Goal: Task Accomplishment & Management: Complete application form

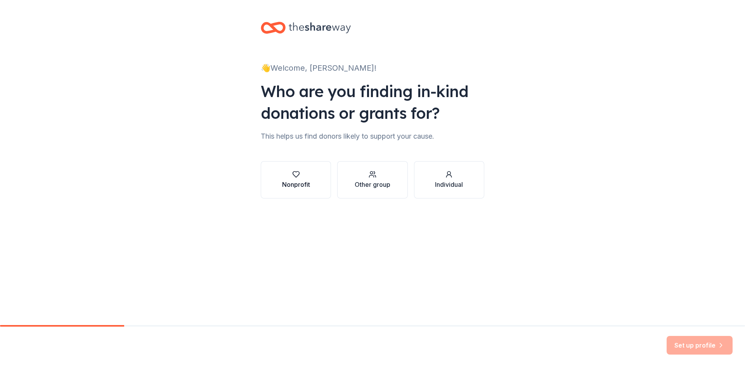
click at [295, 178] on div "Nonprofit" at bounding box center [296, 179] width 28 height 19
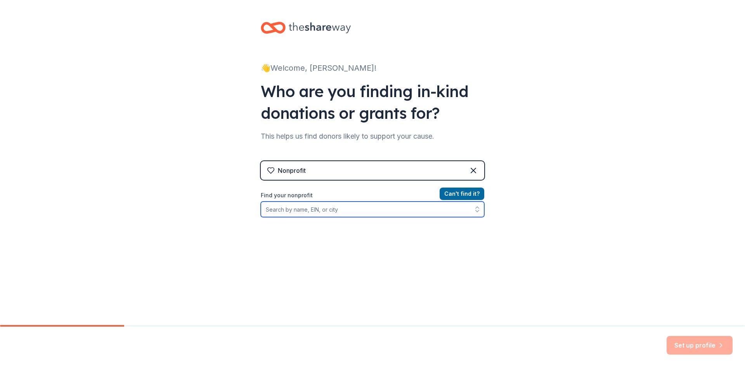
click at [359, 212] on input "Find your nonprofit" at bounding box center [373, 209] width 224 height 16
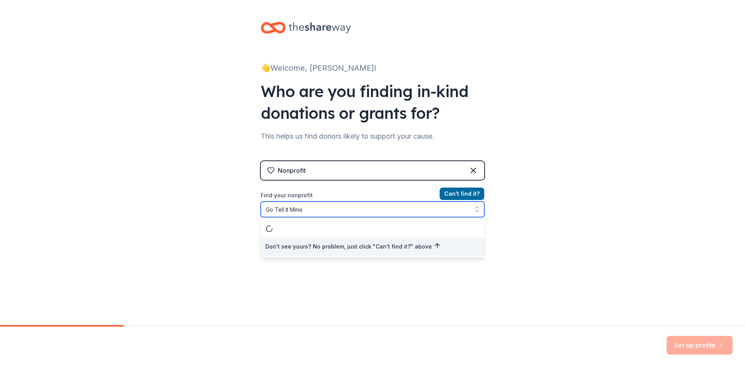
type input "Go Tell It Minist"
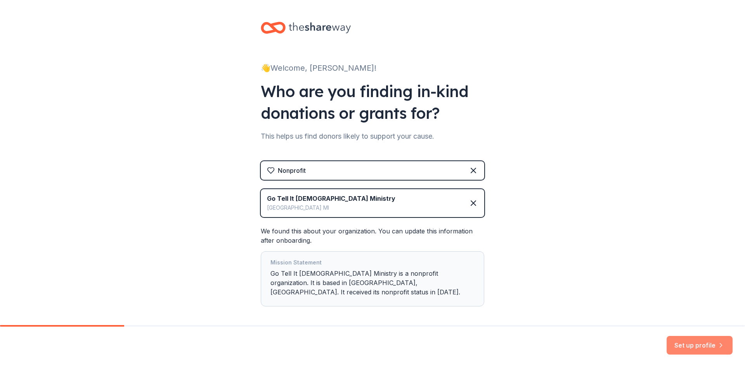
click at [694, 347] on button "Set up profile" at bounding box center [700, 345] width 66 height 19
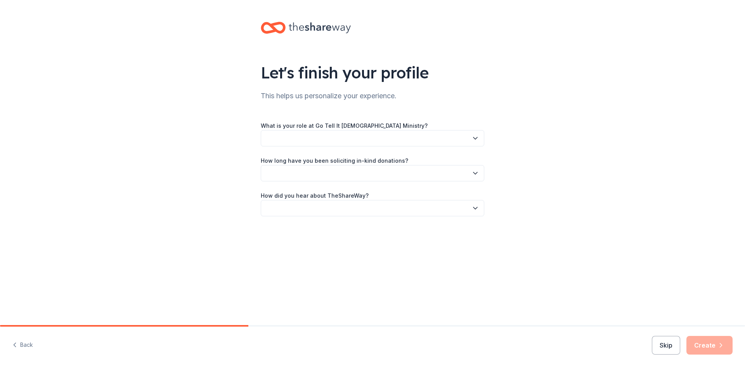
click at [390, 138] on button "button" at bounding box center [373, 138] width 224 height 16
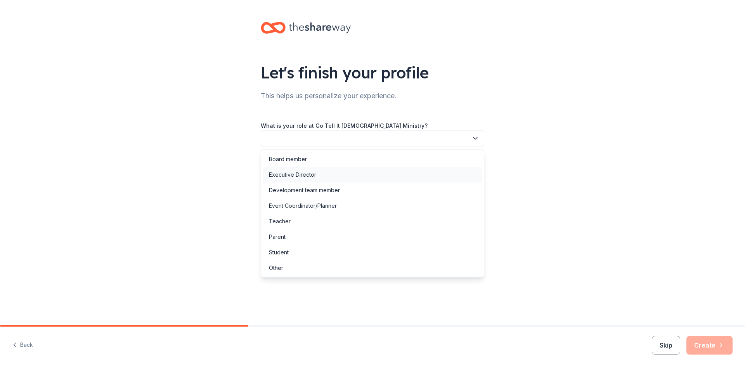
click at [307, 174] on div "Executive Director" at bounding box center [292, 174] width 47 height 9
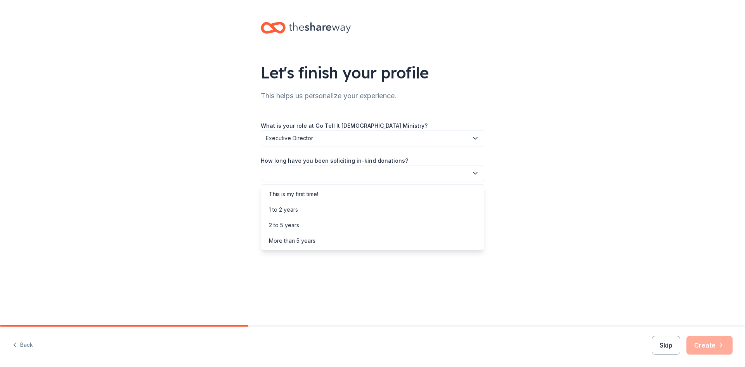
click at [308, 179] on button "button" at bounding box center [373, 173] width 224 height 16
click at [305, 238] on div "More than 5 years" at bounding box center [292, 240] width 47 height 9
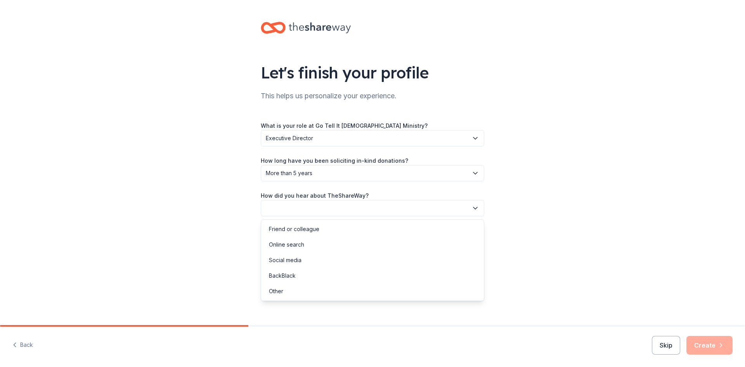
click at [297, 208] on button "button" at bounding box center [373, 208] width 224 height 16
click at [288, 225] on div "Friend or colleague" at bounding box center [294, 228] width 50 height 9
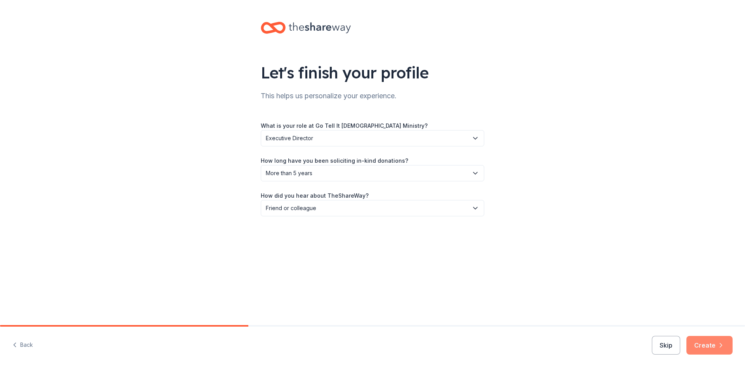
click at [708, 347] on button "Create" at bounding box center [710, 345] width 46 height 19
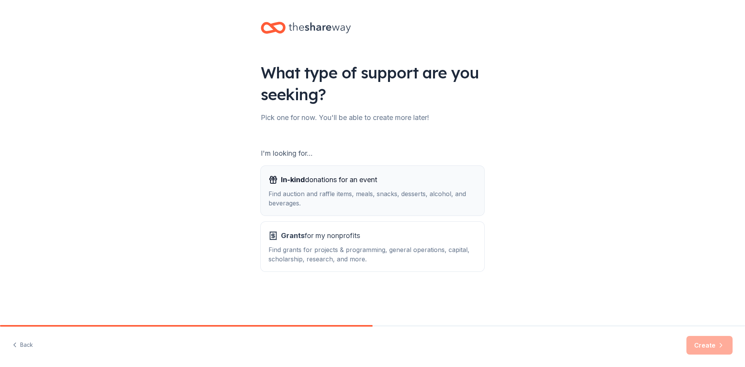
click at [356, 193] on div "Find auction and raffle items, meals, snacks, desserts, alcohol, and beverages." at bounding box center [373, 198] width 208 height 19
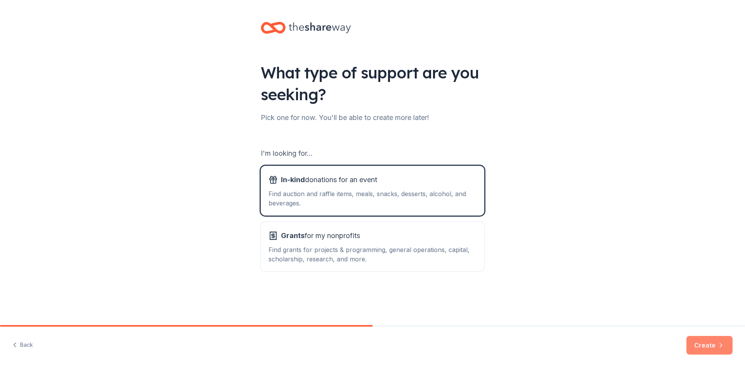
click at [710, 345] on button "Create" at bounding box center [710, 345] width 46 height 19
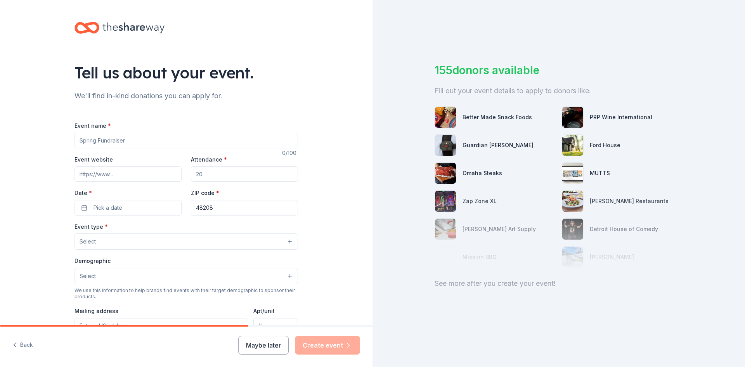
click at [155, 141] on input "Event name *" at bounding box center [187, 141] width 224 height 16
type input "Masterclass for Women [DEMOGRAPHIC_DATA]"
click at [126, 176] on input "Event website" at bounding box center [128, 174] width 107 height 16
paste input "https://www.eventbrite.com/e/2025-masterclass-october-2-5-bishop-corletta-vaugh…"
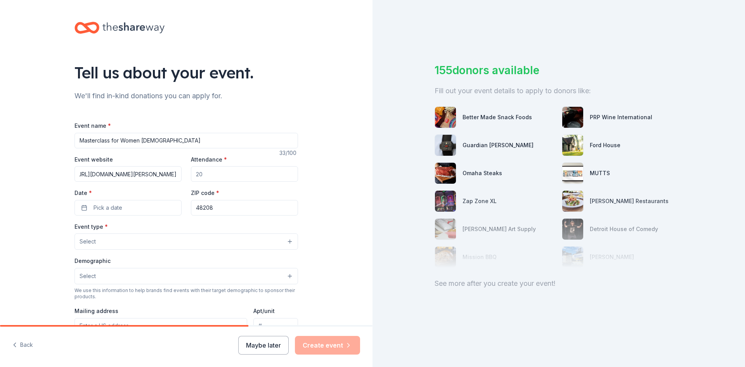
type input "https://www.eventbrite.com/e/2025-masterclass-october-2-5-bishop-corletta-vaugh…"
click at [201, 172] on input "Attendance *" at bounding box center [244, 174] width 107 height 16
type input "60"
click at [142, 210] on button "Pick a date" at bounding box center [128, 208] width 107 height 16
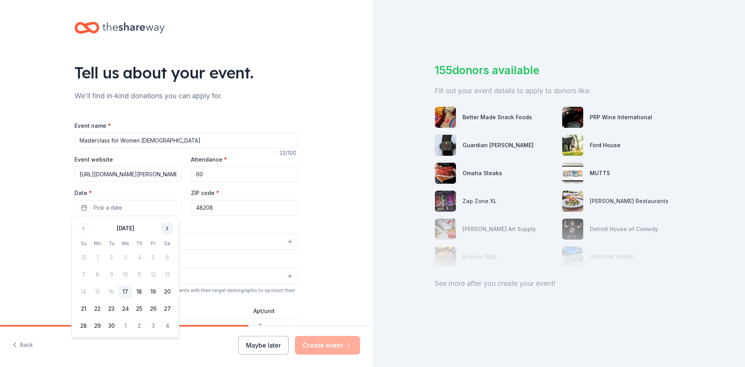
click at [169, 229] on button "Go to next month" at bounding box center [167, 228] width 11 height 11
click at [140, 257] on button "2" at bounding box center [139, 257] width 14 height 14
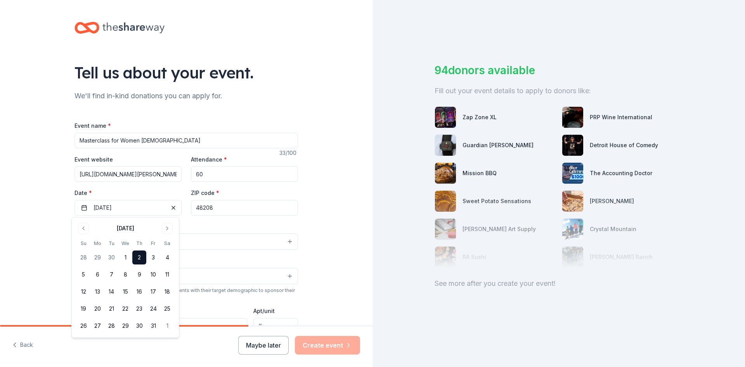
click at [217, 205] on input "48208" at bounding box center [244, 208] width 107 height 16
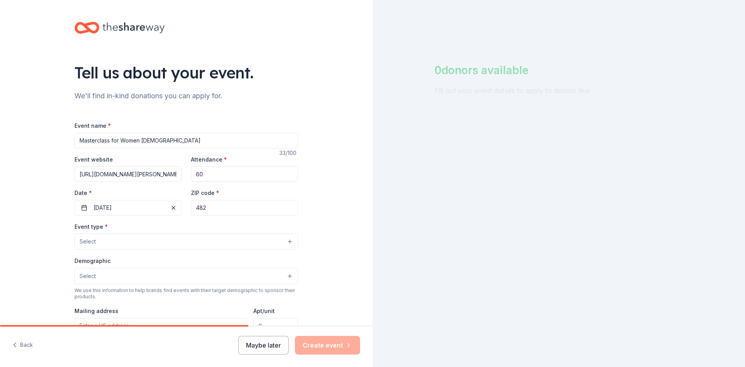
type input "48211"
type input "1745 E. Grand Blvd"
type input "Detroit, MI 48211"
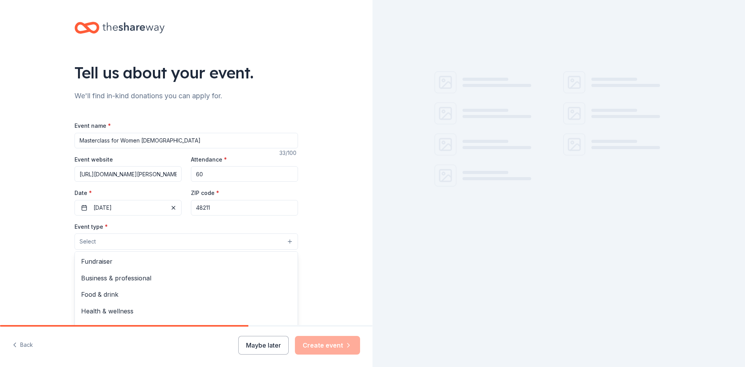
click at [260, 242] on button "Select" at bounding box center [187, 241] width 224 height 16
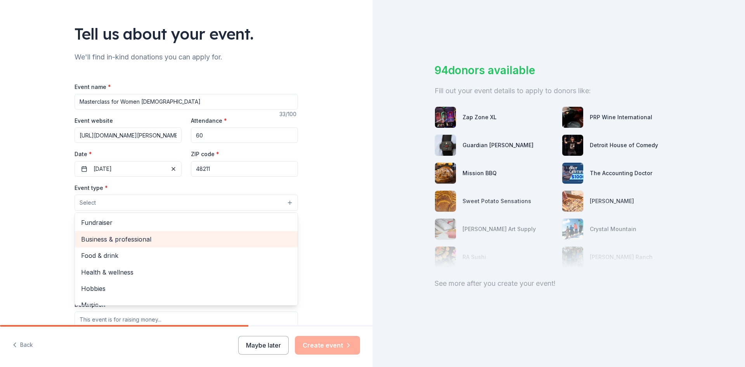
click at [123, 239] on span "Business & professional" at bounding box center [186, 239] width 210 height 10
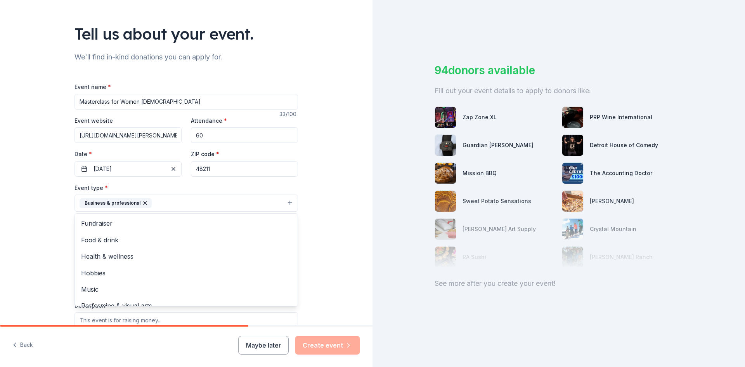
click at [320, 221] on div "Tell us about your event. We'll find in-kind donations you can apply for. Event…" at bounding box center [186, 219] width 373 height 517
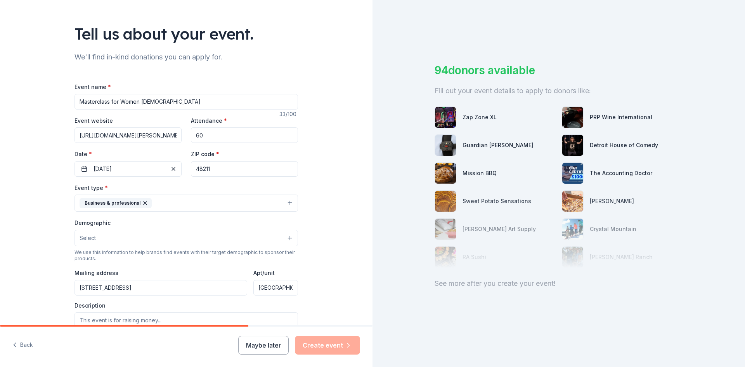
click at [146, 242] on button "Select" at bounding box center [187, 238] width 224 height 16
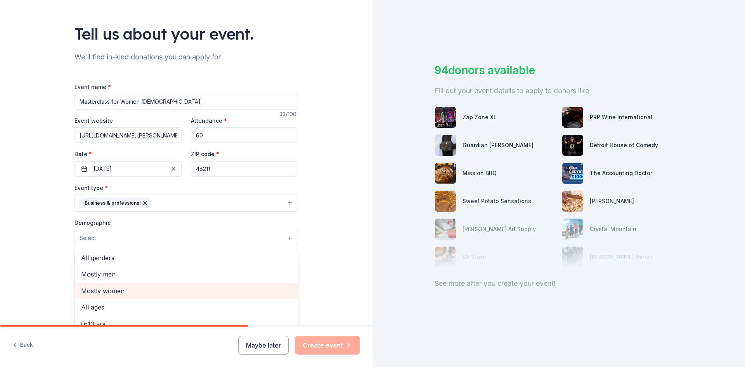
click at [120, 290] on span "Mostly women" at bounding box center [186, 291] width 210 height 10
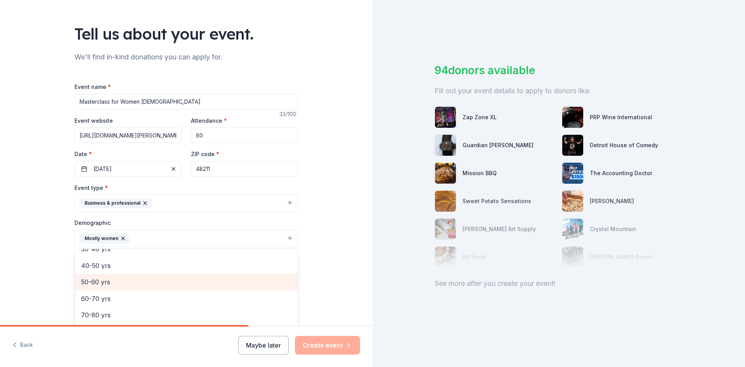
scroll to position [69, 0]
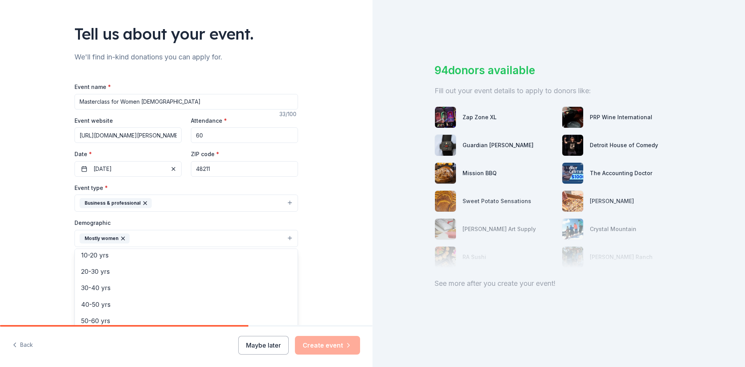
click at [320, 251] on div "Tell us about your event. We'll find in-kind donations you can apply for. Event…" at bounding box center [186, 220] width 373 height 518
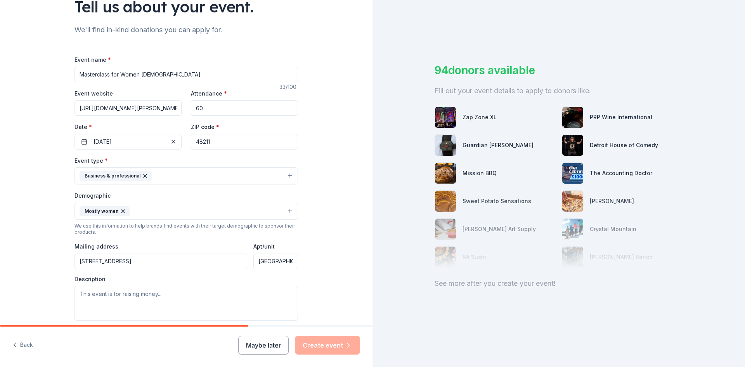
scroll to position [78, 0]
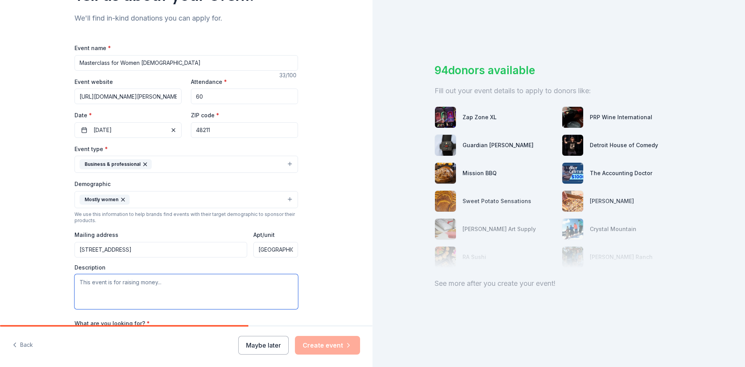
click at [111, 285] on textarea at bounding box center [187, 291] width 224 height 35
click at [87, 281] on textarea "To enrich screen reader interactions, please activate Accessibility in Grammarl…" at bounding box center [187, 291] width 224 height 35
paste textarea "A THREE-DAY PERSONALIZED HOLY SPIRIT VIP CURATED EVENT- For serious, called, in…"
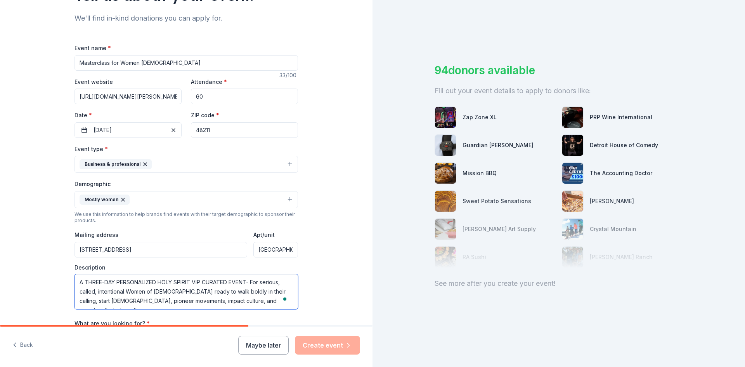
drag, startPoint x: 188, startPoint y: 282, endPoint x: 157, endPoint y: 283, distance: 31.1
click at [157, 283] on textarea "A THREE-DAY PERSONALIZED HOLY SPIRIT VIP CURATED EVENT- For serious, called, in…" at bounding box center [187, 291] width 224 height 35
click at [165, 283] on textarea "A THREE-DAY PERSONALIZED HOLY SPIRIT VIP CURATED EVENT- For serious, called, in…" at bounding box center [187, 291] width 224 height 35
drag, startPoint x: 190, startPoint y: 281, endPoint x: 154, endPoint y: 283, distance: 36.2
click at [154, 283] on textarea "A THREE-DAY PERSONALIZED HOLY SPIRIT VIP CURATED EVENT- For serious, called, in…" at bounding box center [187, 291] width 224 height 35
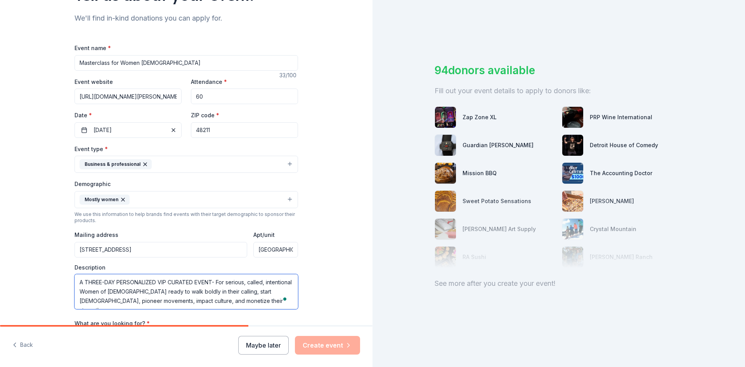
click at [254, 301] on textarea "A THREE-DAY PERSONALIZED VIP CURATED EVENT- For serious, called, intentional Wo…" at bounding box center [187, 291] width 224 height 35
drag, startPoint x: 194, startPoint y: 281, endPoint x: 167, endPoint y: 284, distance: 27.7
click at [167, 284] on textarea "A THREE-DAY PERSONALIZED VIP CURATED EVENT- For serious, called, intentional Wo…" at bounding box center [187, 291] width 224 height 35
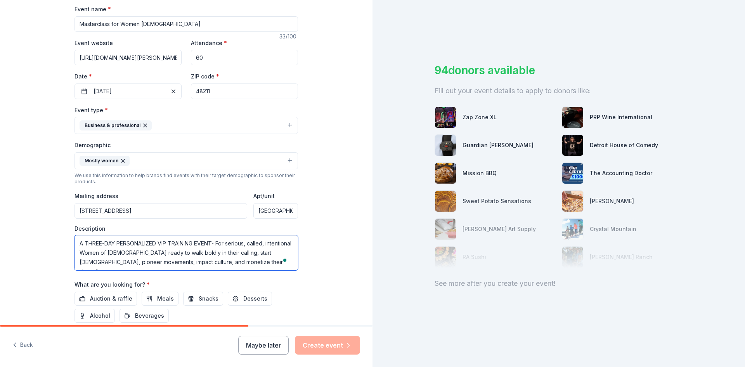
scroll to position [155, 0]
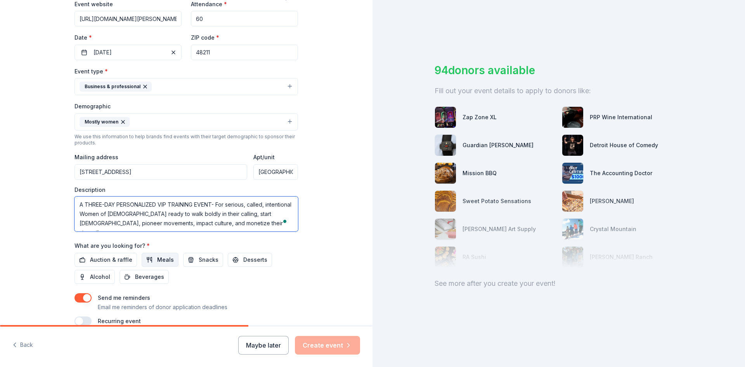
type textarea "A THREE-DAY PERSONALIZED VIP TRAINING EVENT- For serious, called, intentional W…"
click at [157, 260] on span "Meals" at bounding box center [165, 259] width 17 height 9
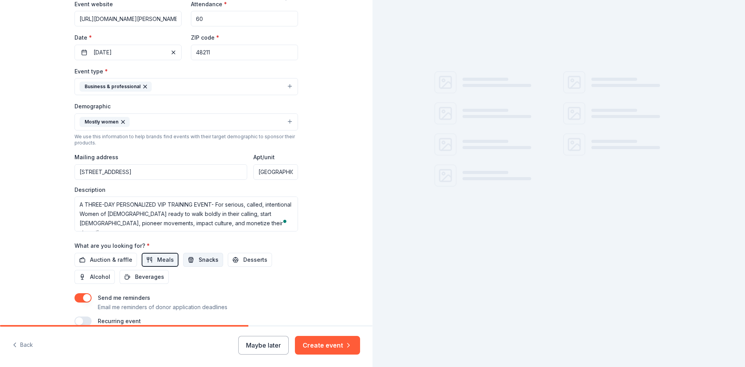
click at [199, 259] on span "Snacks" at bounding box center [209, 259] width 20 height 9
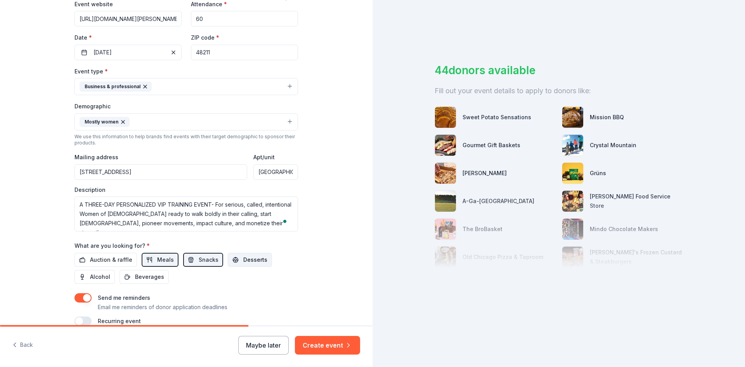
click at [245, 257] on span "Desserts" at bounding box center [255, 259] width 24 height 9
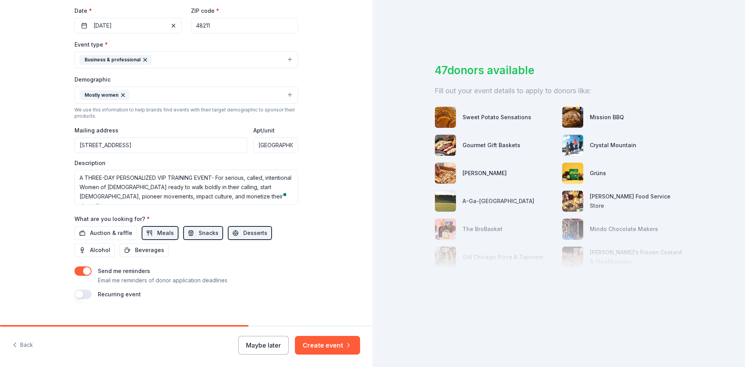
scroll to position [193, 0]
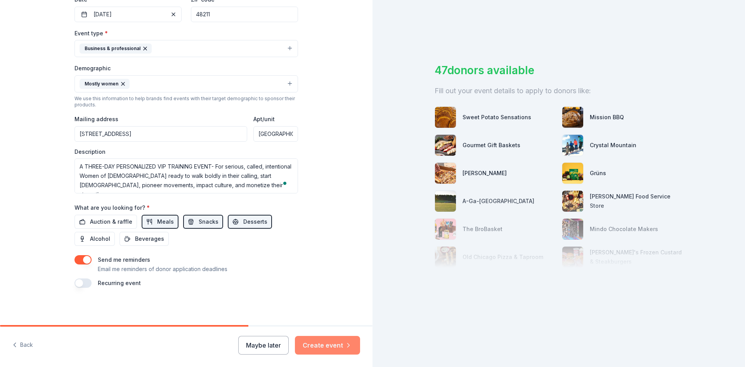
click at [321, 345] on button "Create event" at bounding box center [327, 345] width 65 height 19
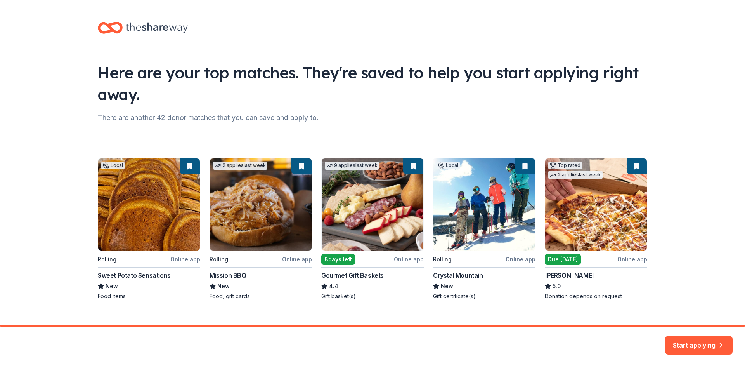
scroll to position [12, 0]
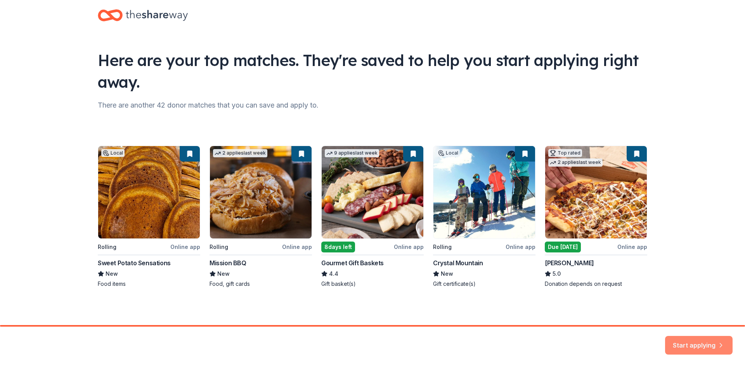
click at [706, 341] on button "Start applying" at bounding box center [699, 340] width 68 height 19
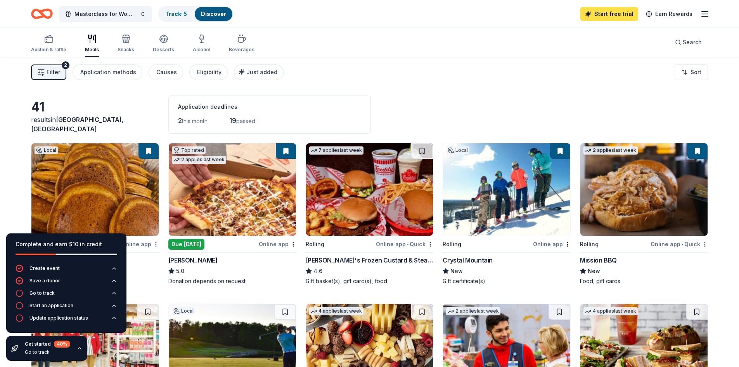
click at [610, 16] on link "Start free trial" at bounding box center [610, 14] width 58 height 14
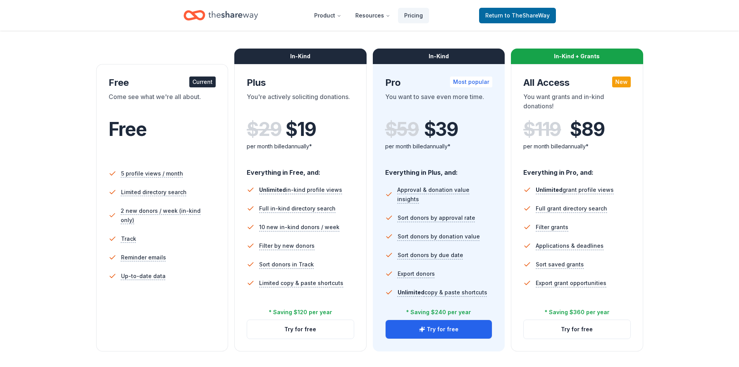
scroll to position [116, 0]
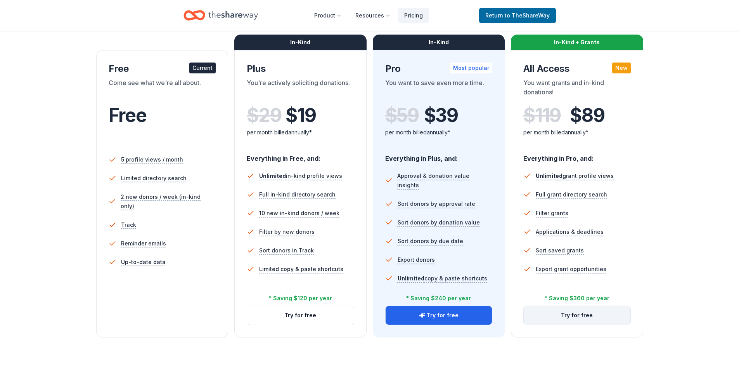
click at [577, 318] on button "Try for free" at bounding box center [577, 315] width 107 height 19
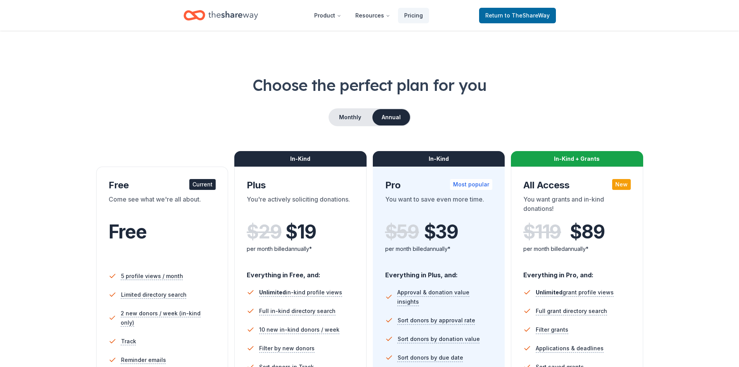
scroll to position [112, 0]
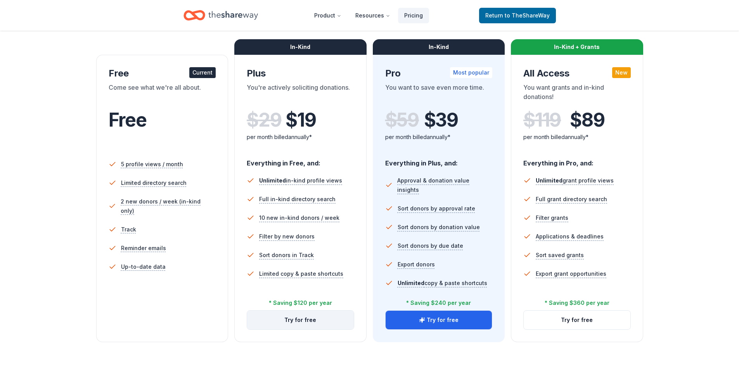
click at [294, 322] on button "Try for free" at bounding box center [300, 320] width 107 height 19
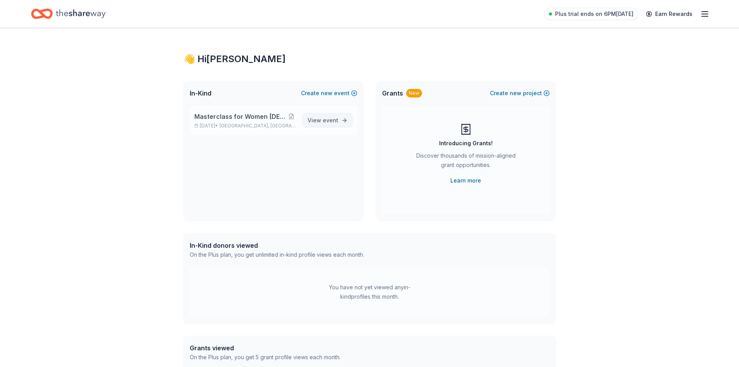
click at [329, 121] on span "event" at bounding box center [331, 120] width 16 height 7
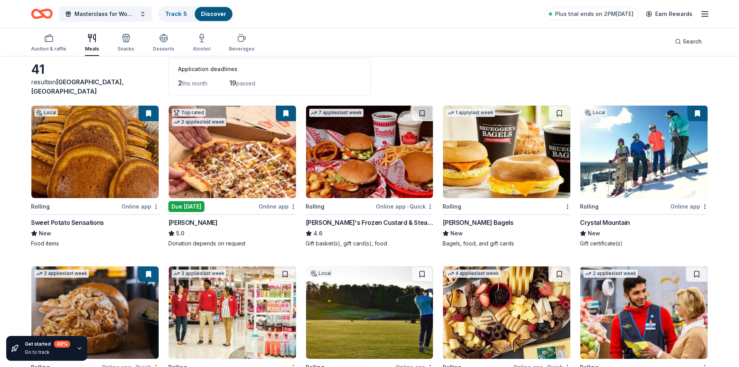
scroll to position [24, 0]
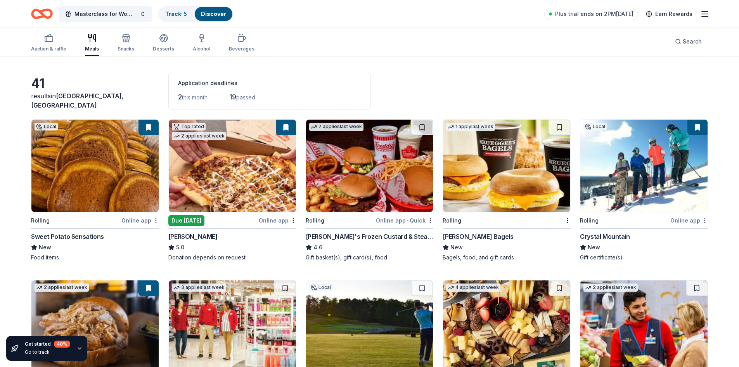
click at [137, 220] on div "Online app" at bounding box center [140, 220] width 38 height 10
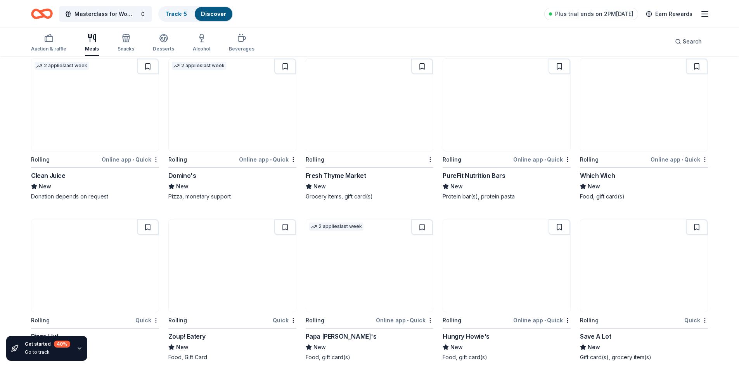
scroll to position [1087, 0]
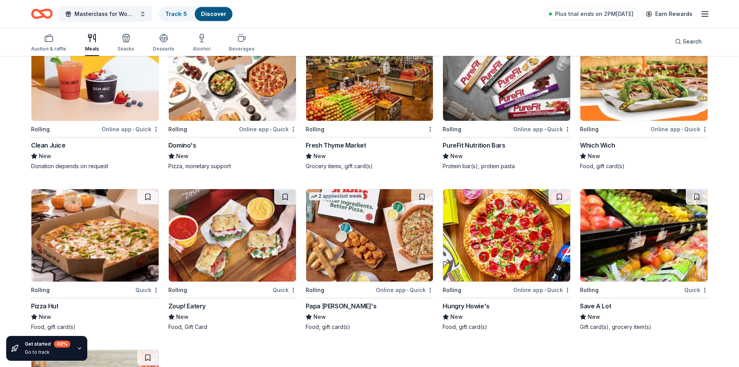
click at [557, 129] on div "Online app • Quick" at bounding box center [542, 129] width 57 height 10
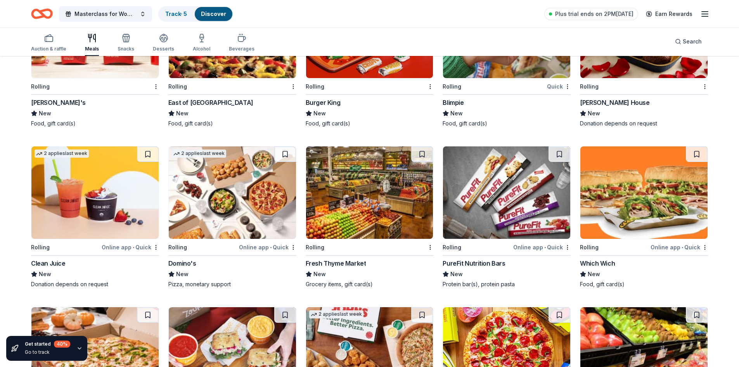
scroll to position [916, 0]
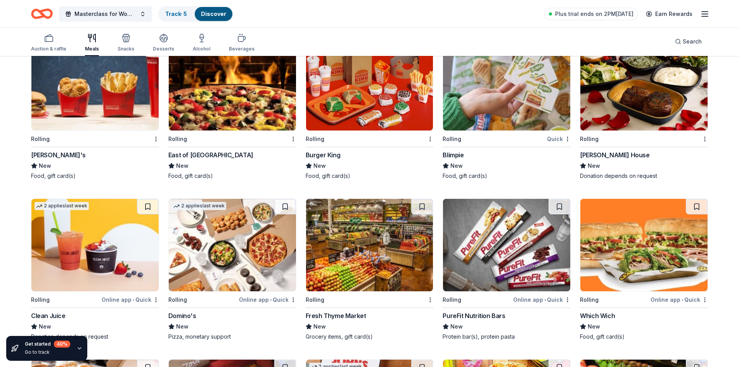
click at [416, 275] on img at bounding box center [369, 245] width 127 height 92
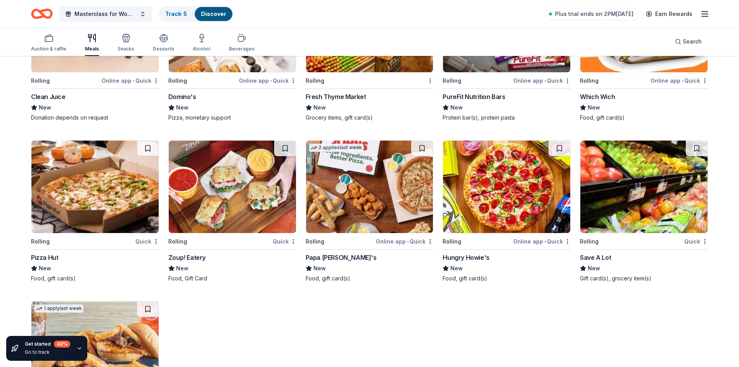
scroll to position [1149, 0]
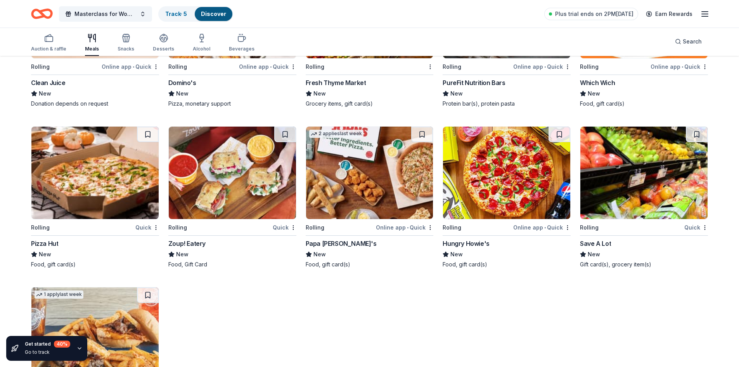
click at [675, 203] on img at bounding box center [644, 173] width 127 height 92
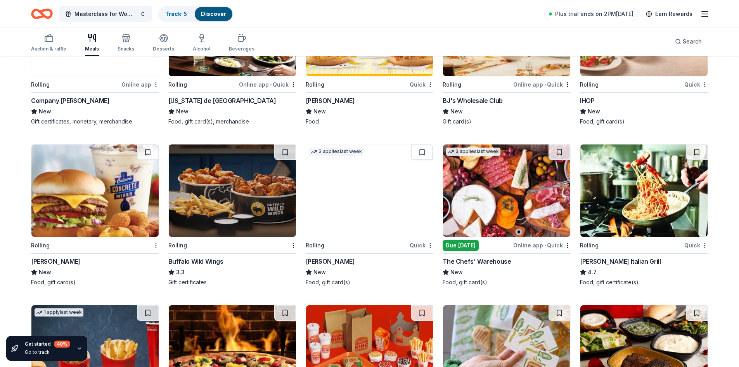
scroll to position [645, 0]
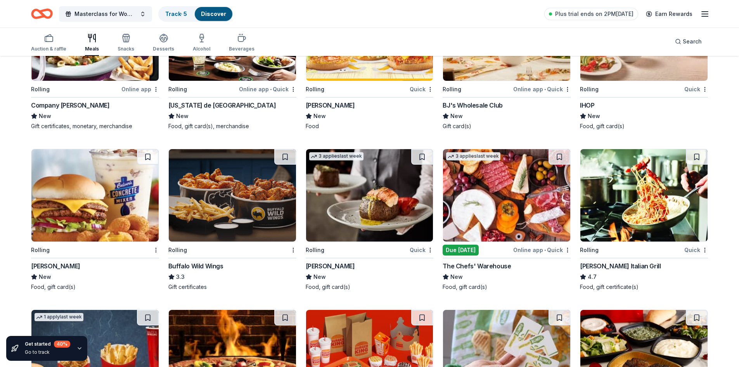
click at [289, 235] on img at bounding box center [232, 195] width 127 height 92
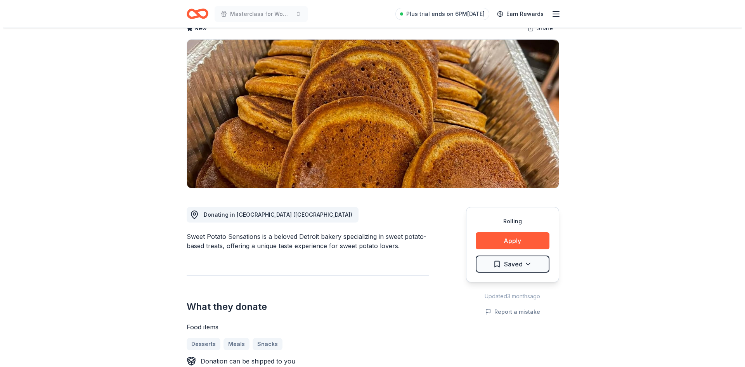
scroll to position [78, 0]
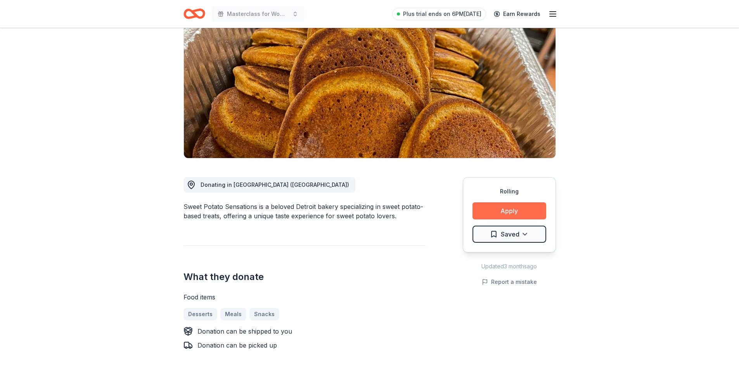
click at [515, 213] on button "Apply" at bounding box center [510, 210] width 74 height 17
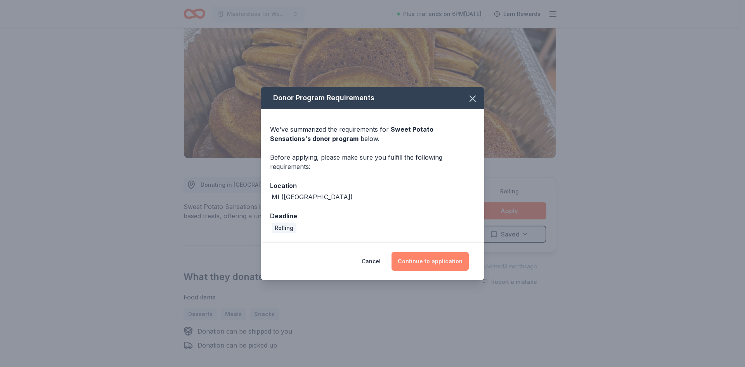
click at [427, 264] on button "Continue to application" at bounding box center [430, 261] width 77 height 19
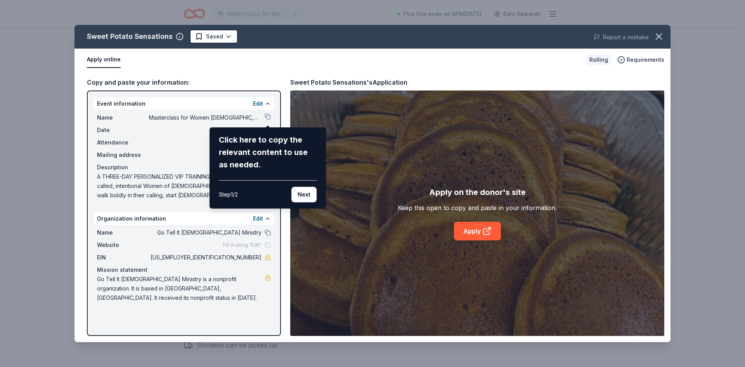
click at [268, 117] on div "Sweet Potato Sensations Saved Report a mistake Apply online Rolling Requirement…" at bounding box center [373, 183] width 596 height 317
click at [268, 120] on div "Sweet Potato Sensations Saved Report a mistake Apply online Rolling Requirement…" at bounding box center [373, 183] width 596 height 317
click at [178, 124] on div "Sweet Potato Sensations Saved Report a mistake Apply online Rolling Requirement…" at bounding box center [373, 183] width 596 height 317
click at [226, 193] on div "Step 1 / 2" at bounding box center [228, 194] width 19 height 9
click at [306, 191] on button "Next" at bounding box center [303, 195] width 25 height 16
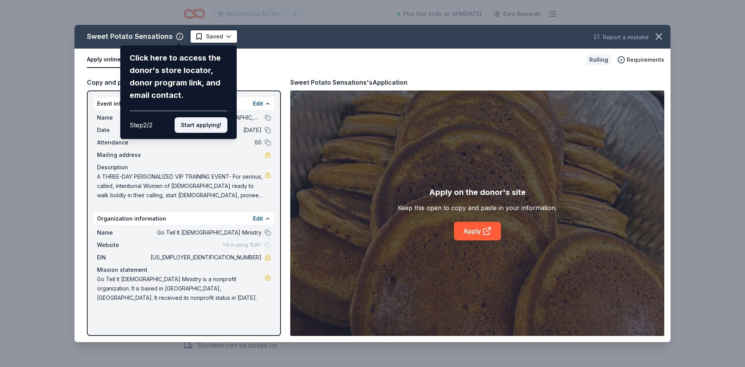
click at [199, 125] on button "Start applying!" at bounding box center [201, 125] width 53 height 16
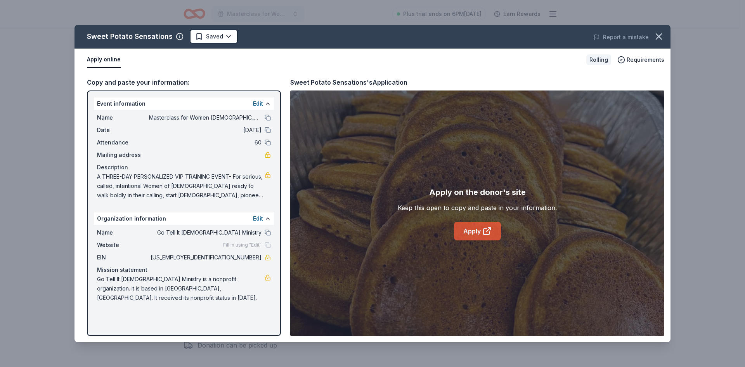
click at [480, 232] on link "Apply" at bounding box center [477, 231] width 47 height 19
drag, startPoint x: 97, startPoint y: 174, endPoint x: 102, endPoint y: 176, distance: 5.3
click at [102, 176] on span "A THREE-DAY PERSONALIZED VIP TRAINING EVENT- For serious, called, intentional W…" at bounding box center [181, 186] width 168 height 28
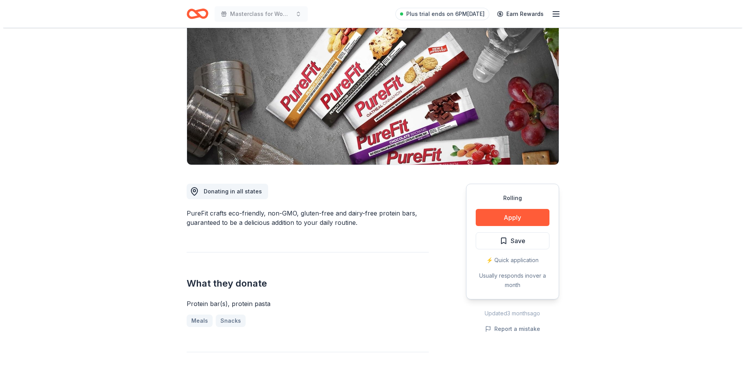
scroll to position [78, 0]
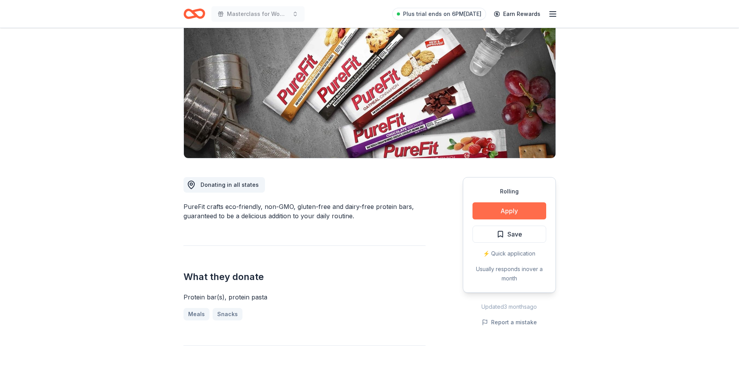
click at [507, 212] on button "Apply" at bounding box center [510, 210] width 74 height 17
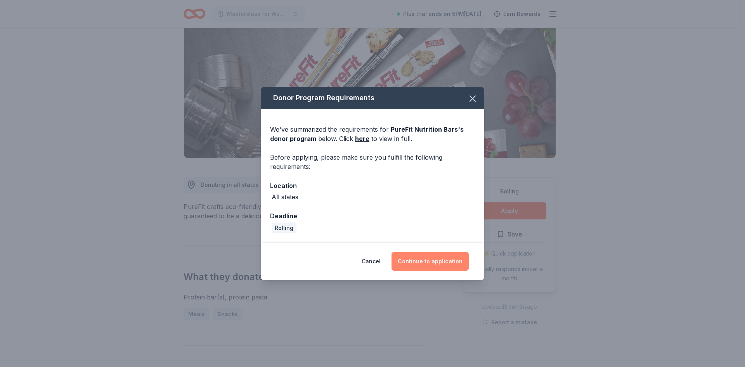
click at [442, 262] on button "Continue to application" at bounding box center [430, 261] width 77 height 19
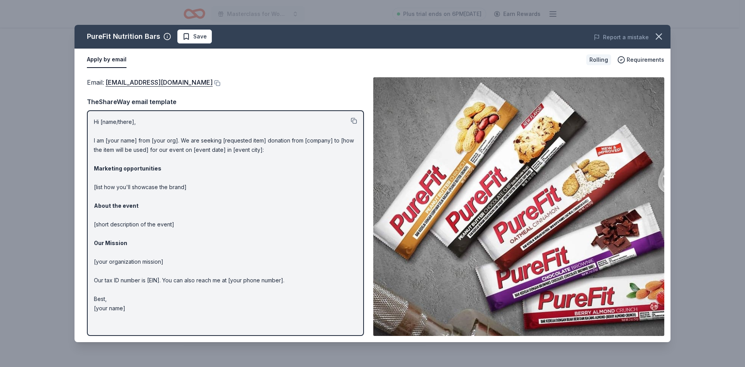
click at [354, 120] on button at bounding box center [354, 121] width 6 height 6
click at [243, 187] on p "Hi [name/there], I am [your name] from [your org]. We are seeking [requested it…" at bounding box center [225, 215] width 263 height 196
click at [94, 138] on p "Hi [name/there], I am [your name] from [your org]. We are seeking [requested it…" at bounding box center [225, 215] width 263 height 196
click at [129, 308] on p "Hi [name/there], I am [your name] from [your org]. We are seeking [requested it…" at bounding box center [225, 215] width 263 height 196
click at [213, 83] on button at bounding box center [217, 83] width 8 height 6
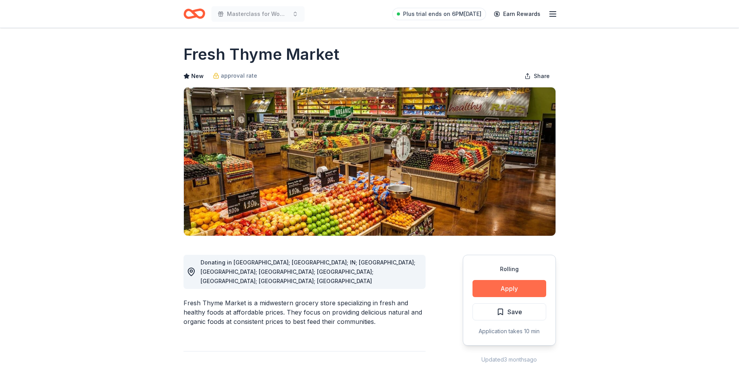
click at [501, 290] on button "Apply" at bounding box center [510, 288] width 74 height 17
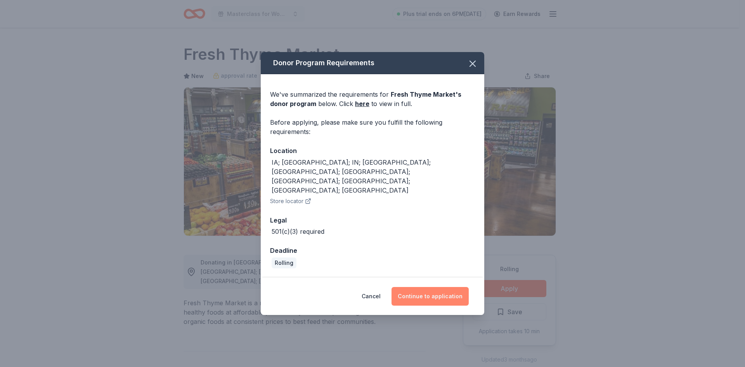
click at [418, 287] on button "Continue to application" at bounding box center [430, 296] width 77 height 19
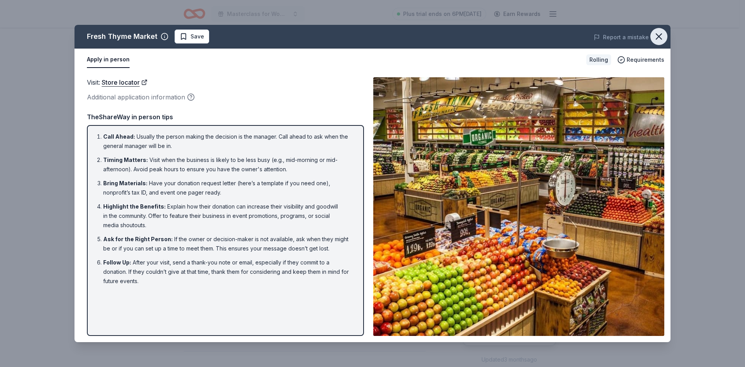
click at [661, 36] on icon "button" at bounding box center [659, 36] width 11 height 11
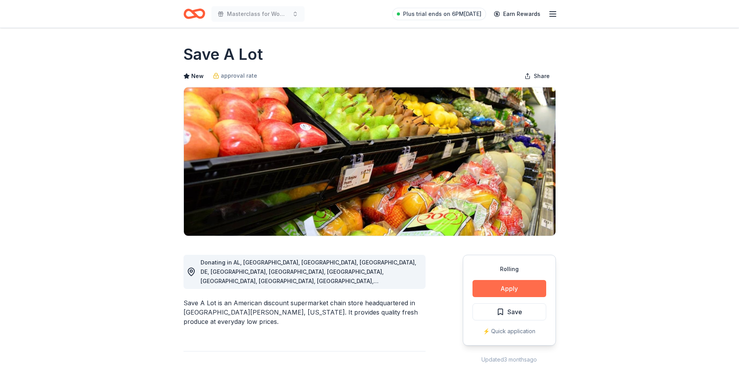
click at [499, 286] on button "Apply" at bounding box center [510, 288] width 74 height 17
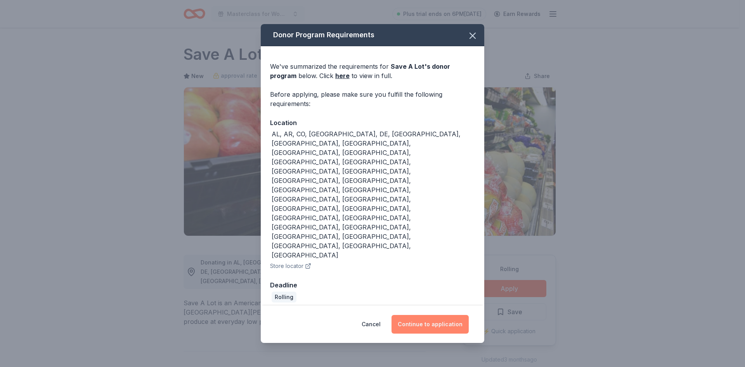
click at [438, 315] on button "Continue to application" at bounding box center [430, 324] width 77 height 19
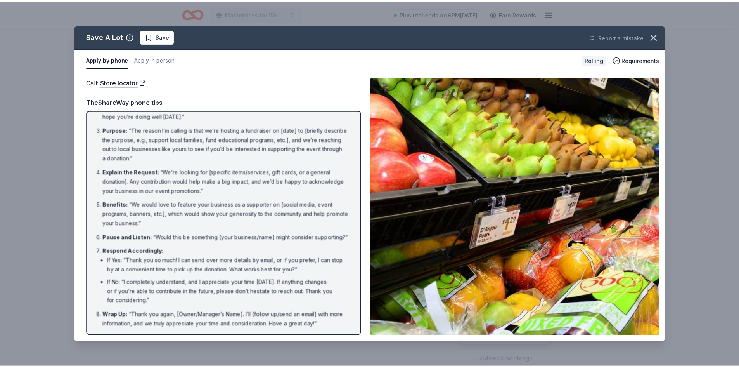
scroll to position [48, 0]
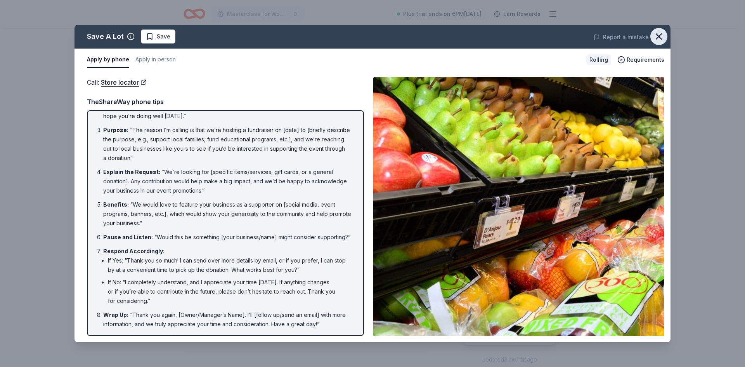
click at [660, 38] on icon "button" at bounding box center [658, 36] width 5 height 5
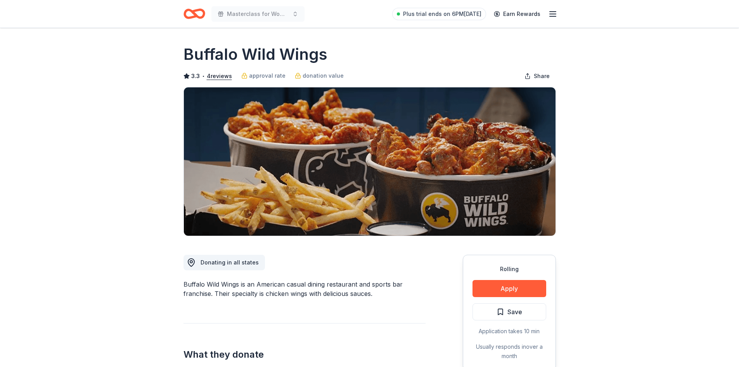
click at [192, 251] on div "Donating in all states Buffalo Wild Wings is an American casual dining restaura…" at bounding box center [305, 365] width 242 height 259
